Goal: Information Seeking & Learning: Learn about a topic

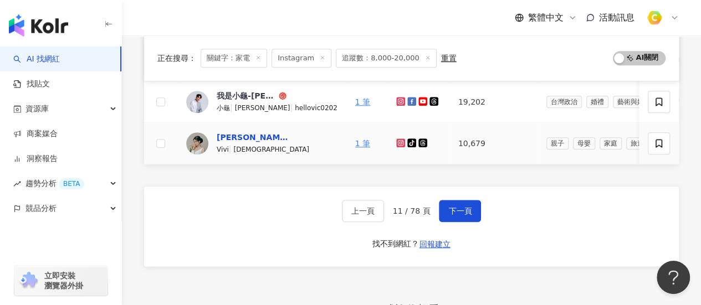
click at [238, 132] on div "[PERSON_NAME]" at bounding box center [253, 137] width 72 height 11
click at [448, 216] on span "下一頁" at bounding box center [459, 211] width 23 height 9
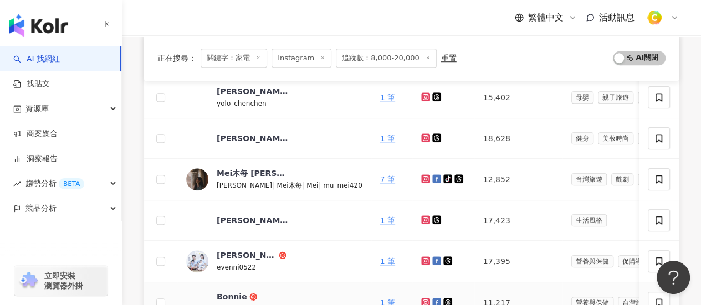
scroll to position [277, 0]
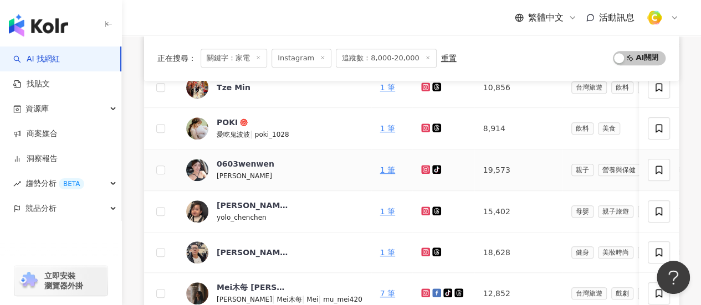
click at [421, 165] on icon at bounding box center [425, 169] width 9 height 9
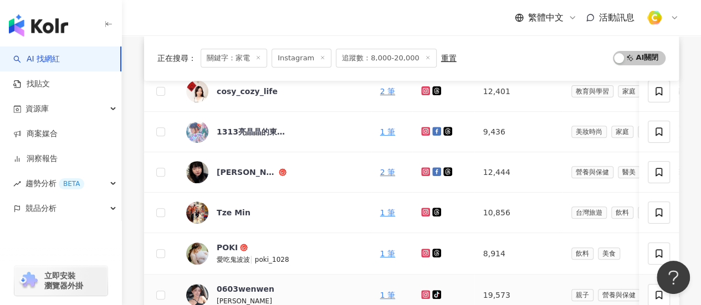
scroll to position [222, 0]
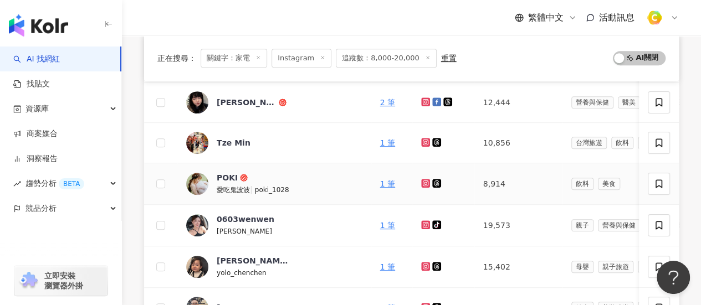
click at [423, 181] on icon at bounding box center [425, 183] width 4 height 4
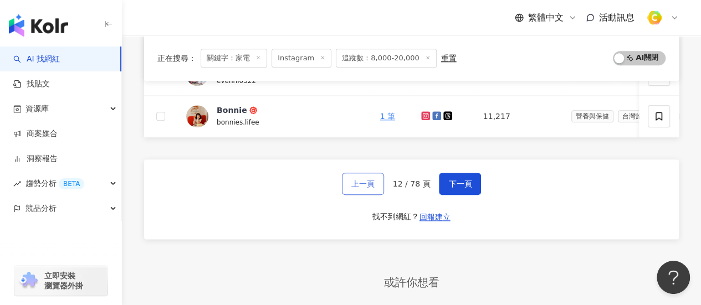
scroll to position [554, 0]
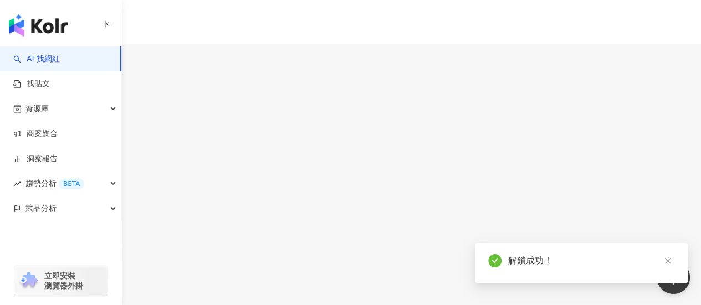
scroll to position [111, 0]
click at [276, 212] on div "互動分析" at bounding box center [260, 218] width 31 height 12
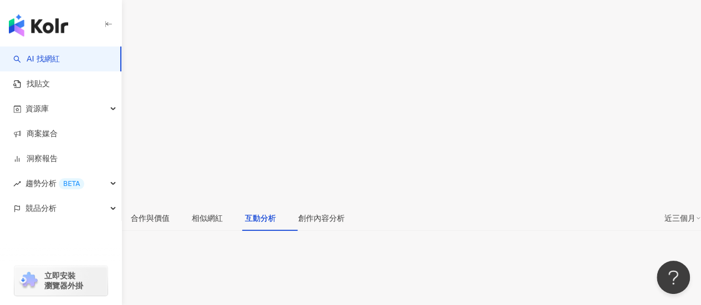
scroll to position [2209, 0]
